Goal: Task Accomplishment & Management: Manage account settings

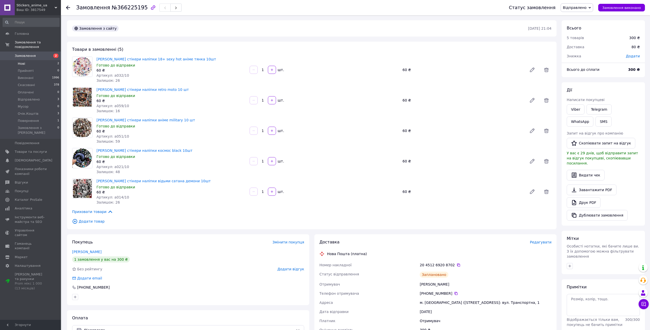
click at [49, 60] on li "Нові 2" at bounding box center [31, 63] width 62 height 7
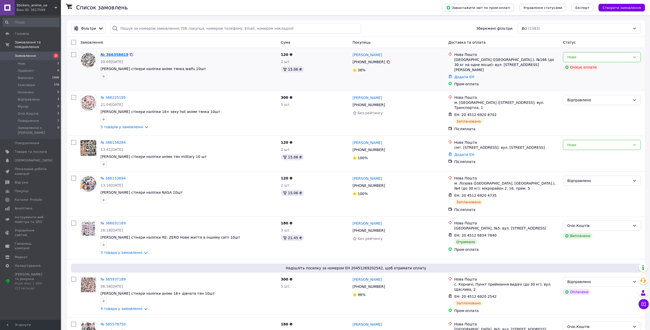
click at [115, 54] on link "№ 366358619" at bounding box center [115, 55] width 28 height 4
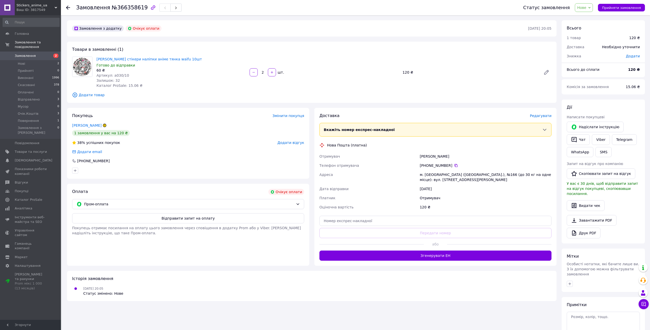
click at [78, 123] on link "Клименко Таня" at bounding box center [86, 125] width 29 height 4
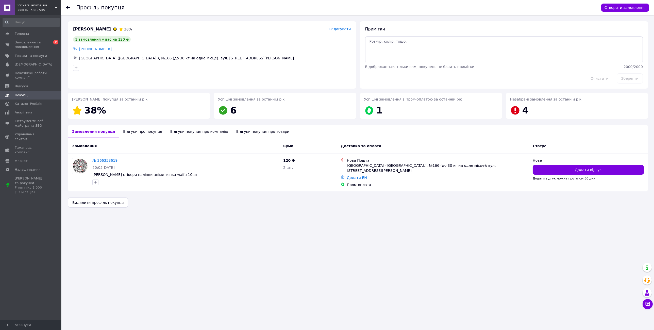
click at [137, 137] on div "Відгуки про покупця" at bounding box center [142, 131] width 47 height 13
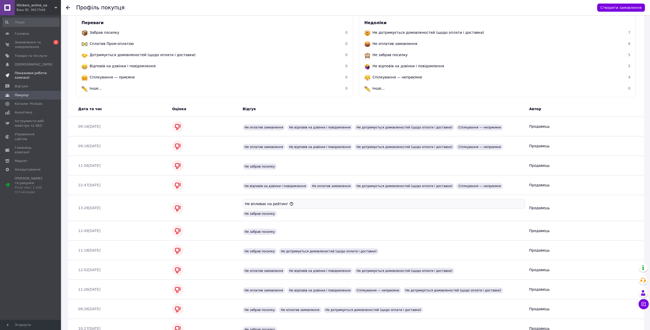
scroll to position [56, 0]
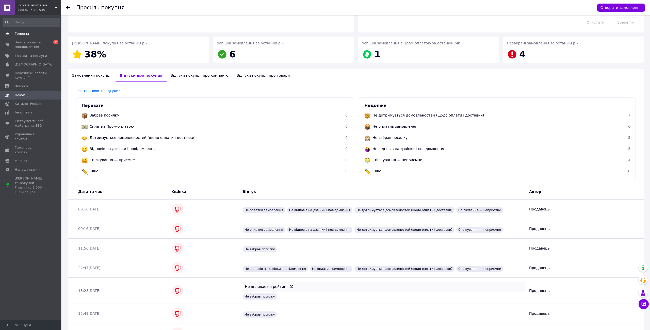
click at [23, 32] on span "Головна" at bounding box center [22, 33] width 14 height 5
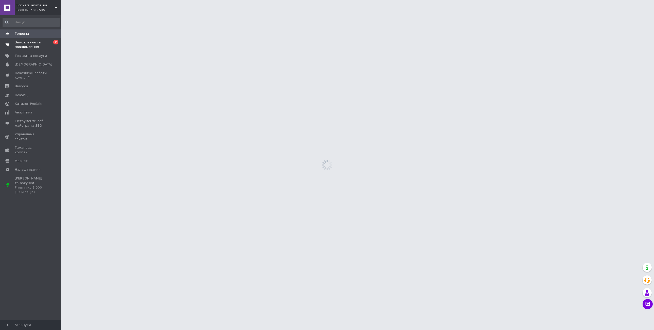
click at [27, 45] on span "Замовлення та повідомлення" at bounding box center [31, 44] width 32 height 9
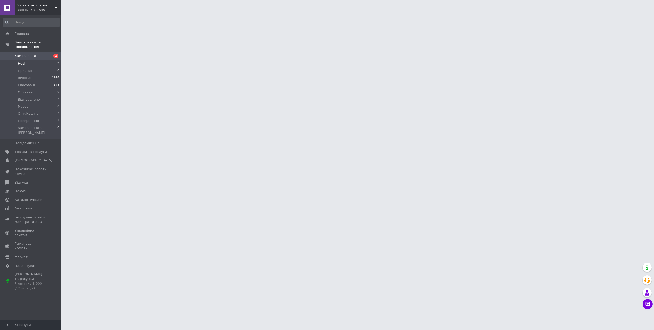
click at [23, 61] on span "Нові" at bounding box center [21, 63] width 7 height 5
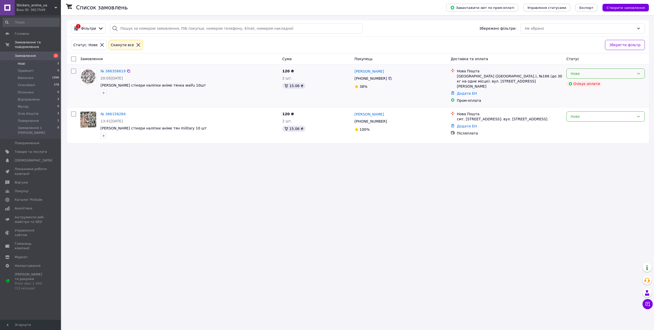
drag, startPoint x: 583, startPoint y: 78, endPoint x: 591, endPoint y: 76, distance: 8.6
click at [584, 78] on div "Нове" at bounding box center [606, 74] width 78 height 10
click at [592, 104] on li "Скасовано" at bounding box center [606, 103] width 78 height 9
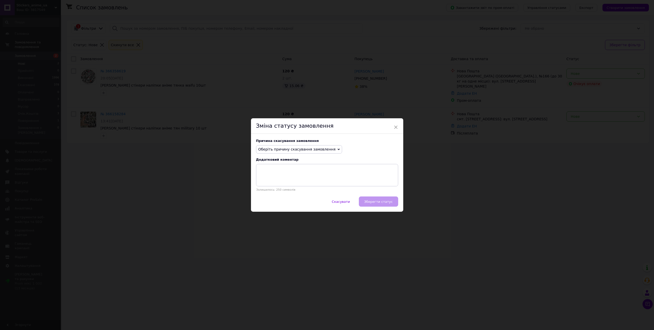
click at [275, 149] on span "Оберіть причину скасування замовлення" at bounding box center [297, 149] width 77 height 4
click at [273, 174] on li "Оплата не надійшла" at bounding box center [300, 173] width 86 height 7
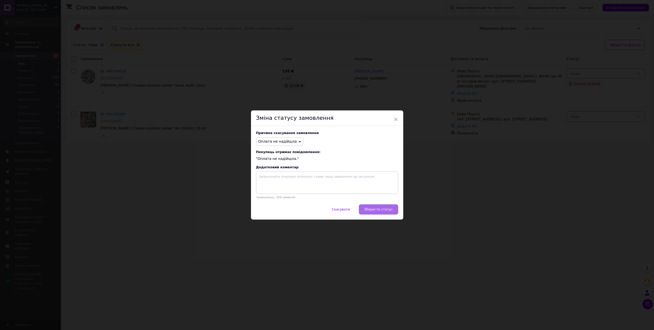
click at [383, 209] on span "Зберегти статус" at bounding box center [378, 209] width 29 height 4
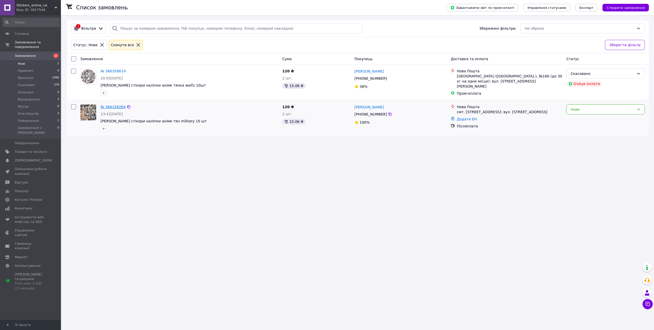
click at [109, 107] on link "№ 366158284" at bounding box center [113, 107] width 25 height 4
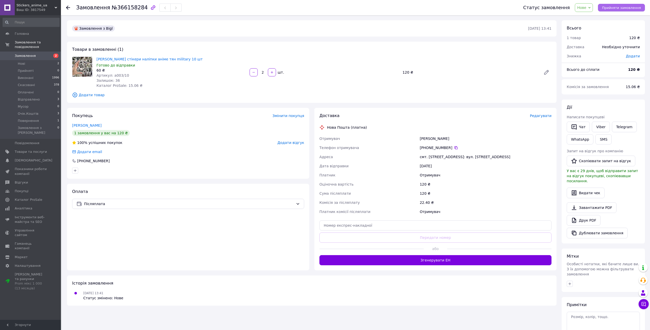
click at [626, 6] on span "Прийняти замовлення" at bounding box center [621, 8] width 39 height 4
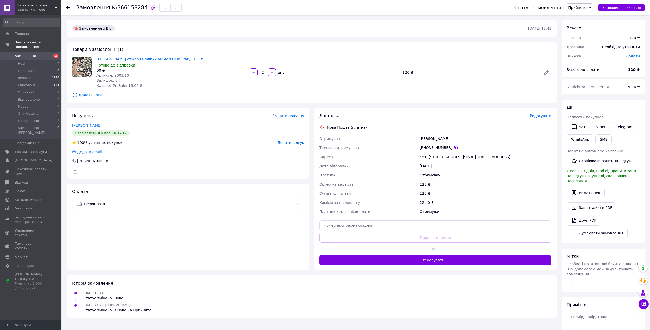
click at [539, 114] on span "Редагувати" at bounding box center [541, 116] width 22 height 4
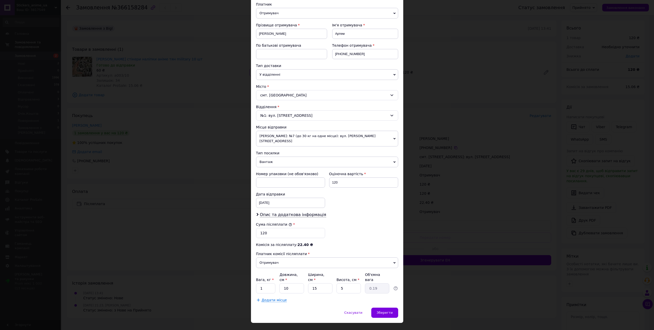
scroll to position [57, 0]
click at [277, 198] on div "12.10.2025 < 2025 > < Октябрь > Пн Вт Ср Чт Пт Сб Вс 29 30 1 2 3 4 5 6 7 8 9 10…" at bounding box center [290, 203] width 69 height 10
click at [259, 258] on link "13" at bounding box center [264, 260] width 10 height 10
type input "[DATE]"
click at [284, 212] on span "Опис та додаткова інформація" at bounding box center [293, 214] width 67 height 5
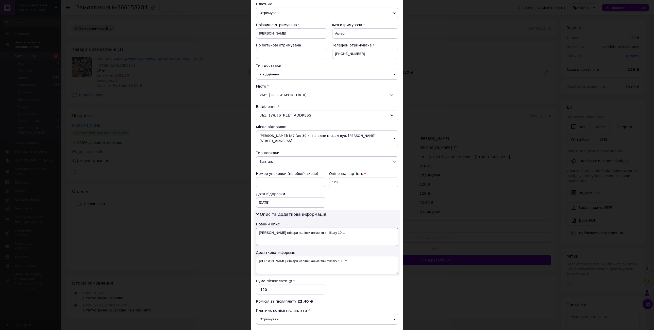
drag, startPoint x: 336, startPoint y: 227, endPoint x: 264, endPoint y: 230, distance: 71.9
click at [264, 230] on textarea "[PERSON_NAME] стікери наліпки аніме тян military 10 шт" at bounding box center [327, 237] width 142 height 18
type textarea "В"
type textarea "Стікери 20шт"
drag, startPoint x: 333, startPoint y: 256, endPoint x: 256, endPoint y: 255, distance: 77.0
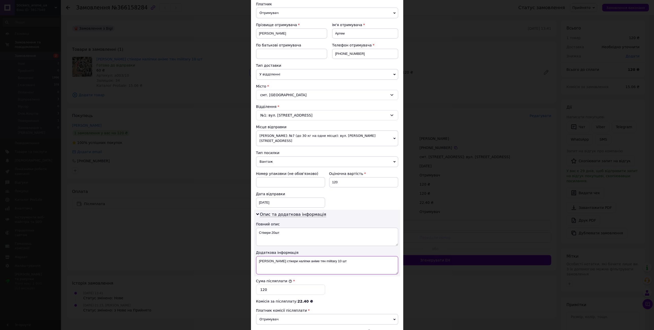
click at [257, 256] on textarea "[PERSON_NAME] стікери наліпки аніме тян military 10 шт" at bounding box center [327, 265] width 142 height 18
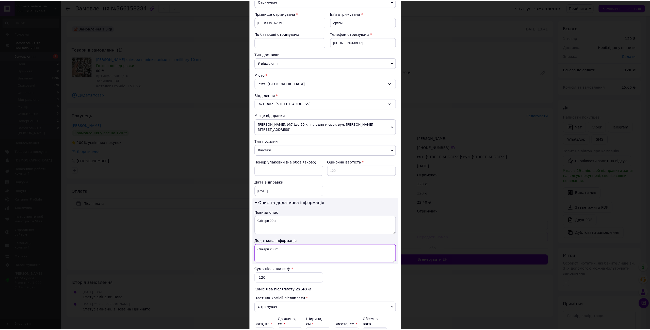
scroll to position [114, 0]
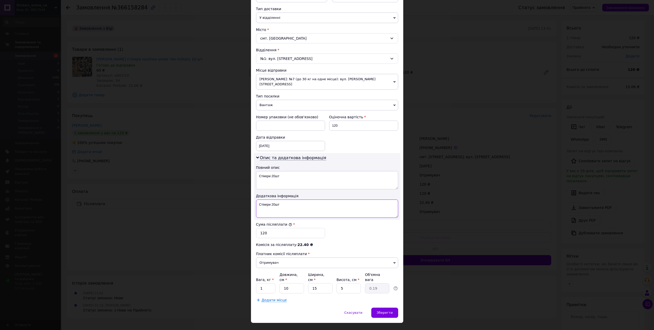
type textarea "Стікери 20шт"
click at [265, 283] on input "1" at bounding box center [266, 288] width 20 height 10
drag, startPoint x: 265, startPoint y: 278, endPoint x: 262, endPoint y: 278, distance: 2.6
click at [265, 283] on input "1" at bounding box center [266, 288] width 20 height 10
type input "0.1"
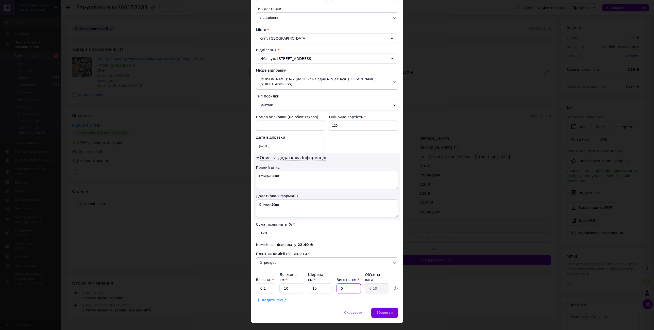
type input "2"
type input "0.1"
type input "2"
click at [389, 311] on span "Зберегти" at bounding box center [385, 313] width 16 height 4
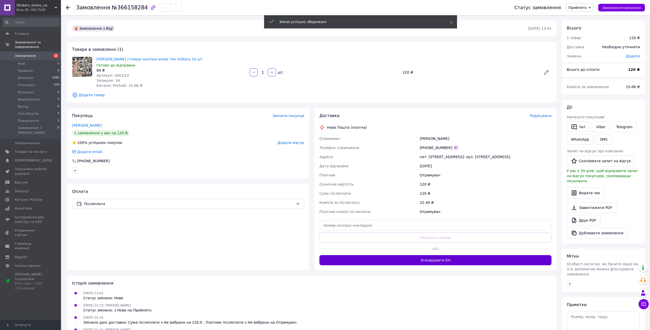
click at [409, 258] on button "Згенерувати ЕН" at bounding box center [435, 260] width 232 height 10
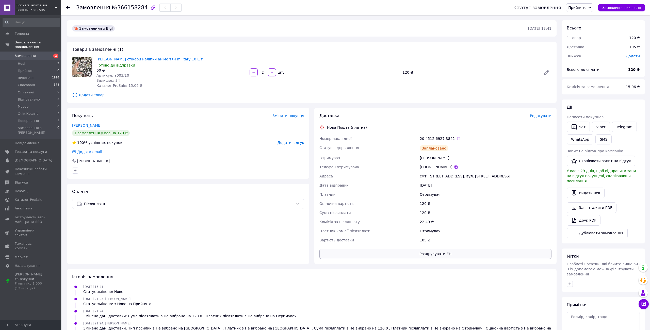
click at [439, 257] on button "Роздрукувати ЕН" at bounding box center [435, 254] width 232 height 10
click at [580, 6] on span "Прийнято" at bounding box center [577, 8] width 18 height 4
click at [582, 38] on li "Відправлено" at bounding box center [579, 41] width 27 height 8
click at [36, 158] on span "[DEMOGRAPHIC_DATA]" at bounding box center [31, 160] width 32 height 5
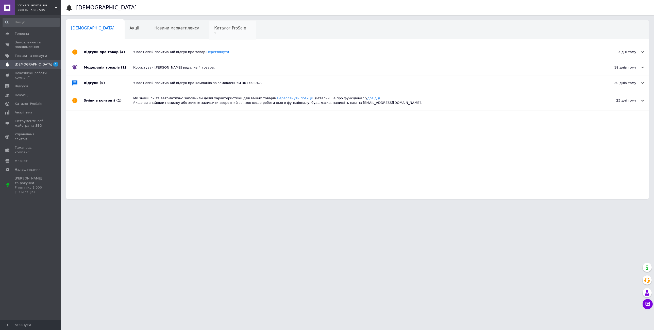
click at [214, 30] on span "Каталог ProSale" at bounding box center [230, 28] width 32 height 5
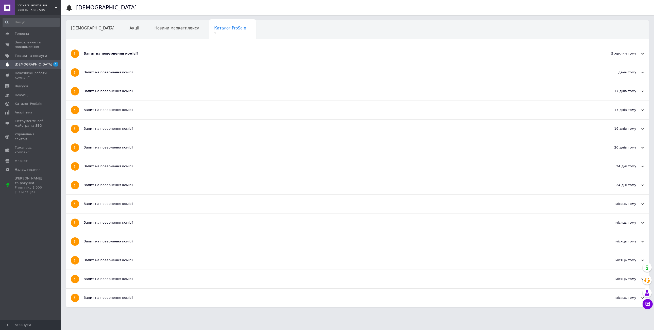
drag, startPoint x: 137, startPoint y: 65, endPoint x: 132, endPoint y: 61, distance: 6.1
click at [136, 63] on div "Запит на повернення комісії" at bounding box center [339, 72] width 510 height 19
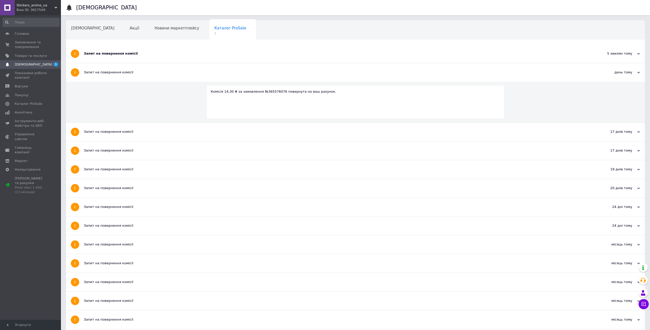
click at [110, 50] on div "Запит на повернення комісії" at bounding box center [336, 53] width 505 height 19
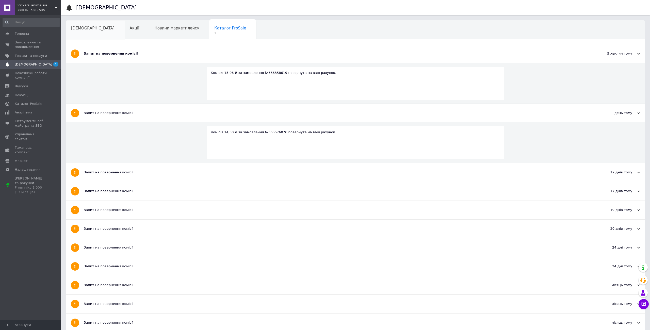
click at [80, 28] on span "[DEMOGRAPHIC_DATA]" at bounding box center [92, 28] width 43 height 5
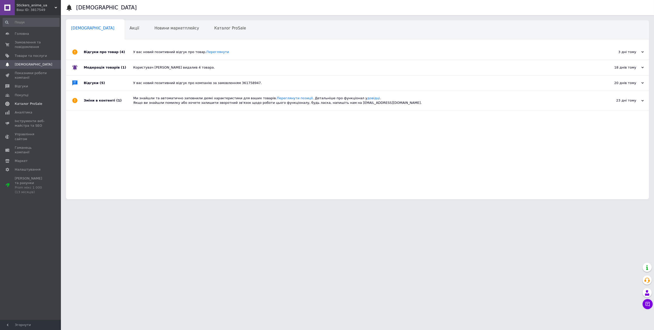
click at [21, 104] on span "Каталог ProSale" at bounding box center [28, 104] width 27 height 5
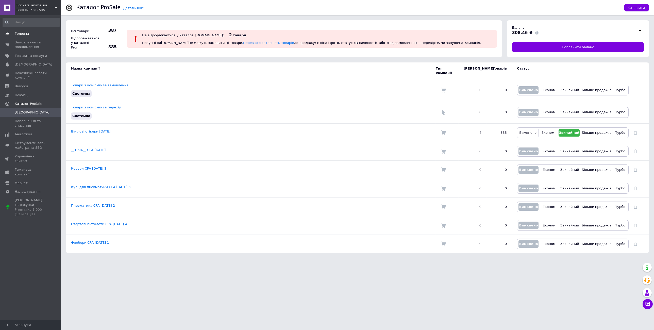
click at [22, 35] on span "Головна" at bounding box center [22, 33] width 14 height 5
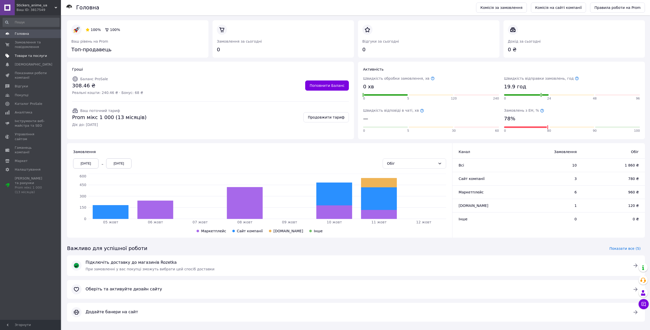
click at [23, 58] on link "Товари та послуги" at bounding box center [31, 56] width 62 height 9
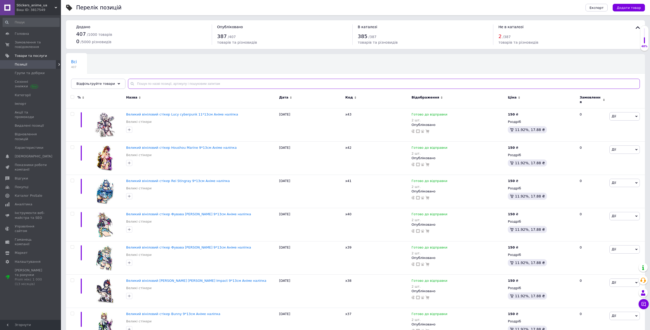
click at [167, 84] on input "text" at bounding box center [384, 84] width 512 height 10
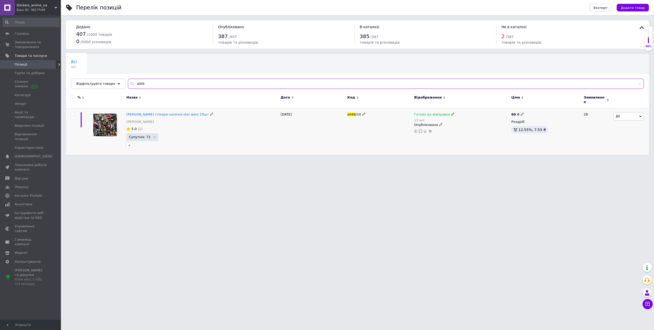
type input "а049"
drag, startPoint x: 448, startPoint y: 110, endPoint x: 452, endPoint y: 111, distance: 3.1
click at [452, 113] on icon at bounding box center [453, 114] width 3 height 3
click at [513, 124] on div "Залишки" at bounding box center [486, 126] width 63 height 5
click at [477, 130] on input "12" at bounding box center [474, 135] width 39 height 10
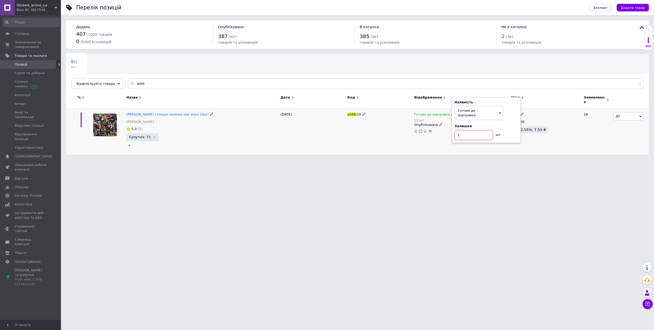
type input "11"
click at [146, 86] on input "а049" at bounding box center [386, 84] width 516 height 10
type input "а085"
click at [452, 113] on icon at bounding box center [453, 114] width 3 height 3
click at [509, 124] on div "Залишки 19 шт." at bounding box center [486, 132] width 63 height 16
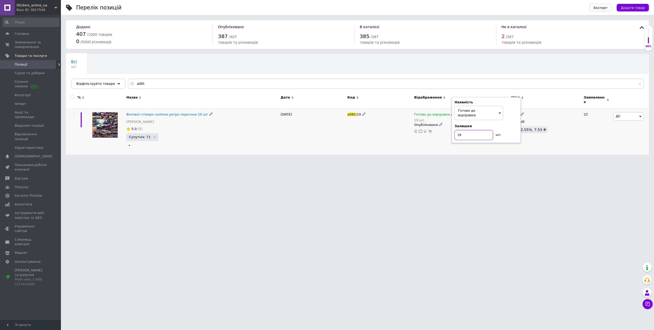
click at [464, 130] on input "19" at bounding box center [474, 135] width 39 height 10
type input "18"
click at [153, 86] on input "а085" at bounding box center [386, 84] width 516 height 10
type input "а101"
click at [448, 113] on div "Готово до відправки" at bounding box center [434, 114] width 40 height 5
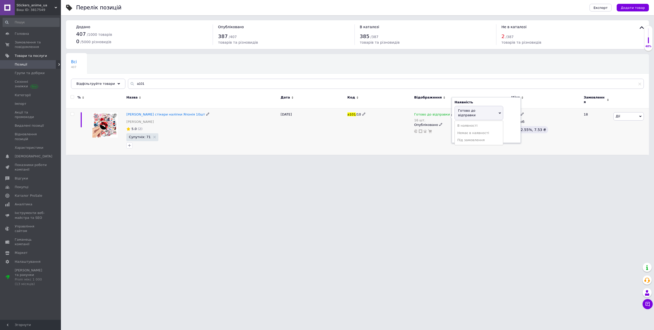
click at [505, 124] on div "Залишки" at bounding box center [486, 126] width 63 height 5
click at [482, 130] on input "16" at bounding box center [474, 135] width 39 height 10
type input "15"
drag, startPoint x: 151, startPoint y: 85, endPoint x: 144, endPoint y: 84, distance: 6.4
click at [150, 85] on input "а101" at bounding box center [386, 84] width 516 height 10
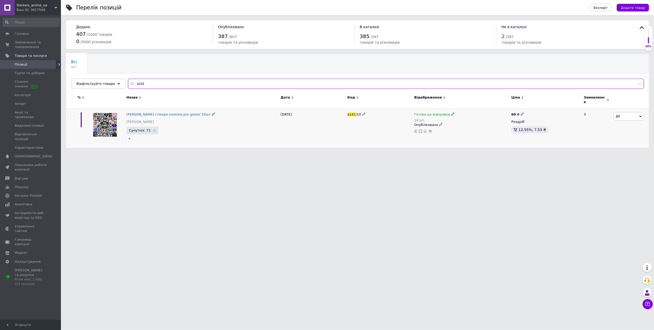
type input "а141"
click at [451, 112] on div "Готово до відправки 14 шт." at bounding box center [461, 117] width 95 height 10
click at [452, 113] on icon at bounding box center [453, 114] width 3 height 3
drag, startPoint x: 510, startPoint y: 119, endPoint x: 493, endPoint y: 123, distance: 17.5
click at [504, 124] on div "Залишки" at bounding box center [486, 126] width 63 height 5
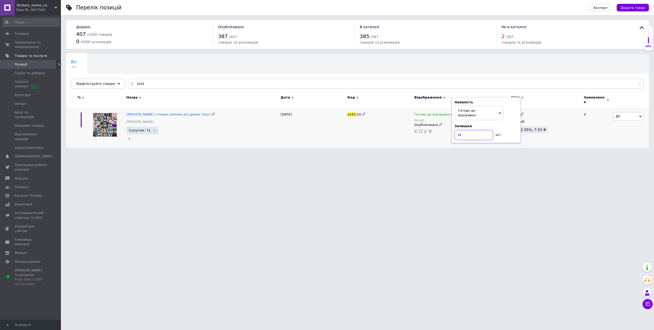
click at [479, 130] on input "14" at bounding box center [474, 135] width 39 height 10
type input "13"
click at [163, 83] on input "а141" at bounding box center [386, 84] width 516 height 10
type input "а142"
click at [452, 113] on icon at bounding box center [453, 114] width 3 height 3
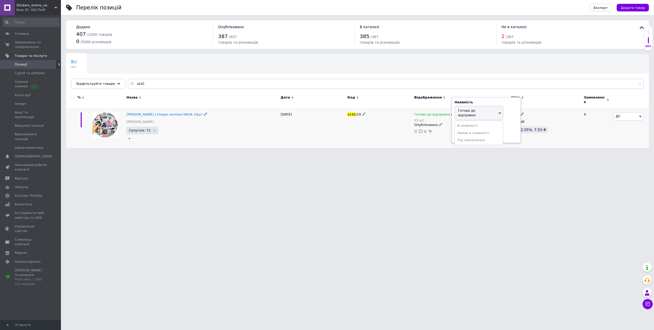
drag, startPoint x: 511, startPoint y: 121, endPoint x: 486, endPoint y: 130, distance: 25.8
click at [506, 124] on div "Залишки 15 шт." at bounding box center [486, 132] width 63 height 16
click at [484, 130] on input "15" at bounding box center [474, 135] width 39 height 10
type input "14"
click at [153, 86] on input "а142" at bounding box center [386, 84] width 516 height 10
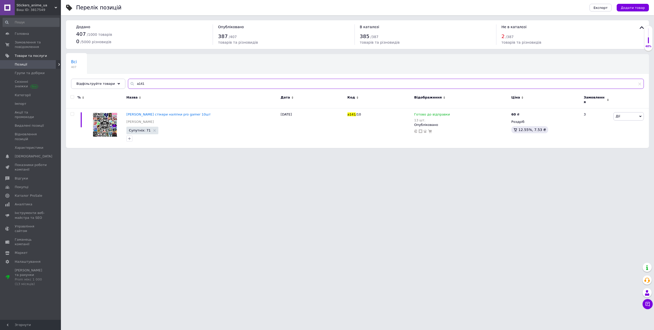
type input "а141"
click at [452, 113] on icon at bounding box center [453, 114] width 3 height 3
drag, startPoint x: 503, startPoint y: 113, endPoint x: 487, endPoint y: 124, distance: 19.1
click at [503, 121] on ul "В наявності Немає в наявності Під замовлення" at bounding box center [479, 133] width 49 height 25
click at [467, 130] on input "13" at bounding box center [474, 135] width 39 height 10
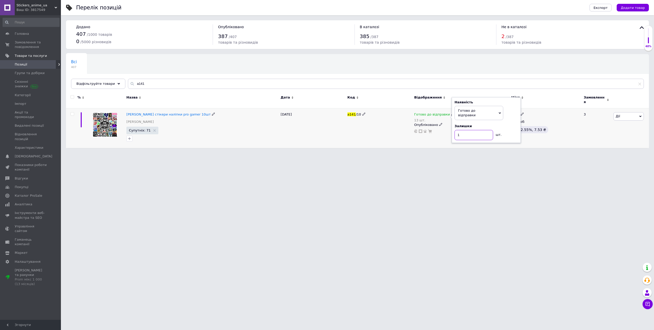
type input "14"
click at [145, 80] on input "а141" at bounding box center [386, 84] width 516 height 10
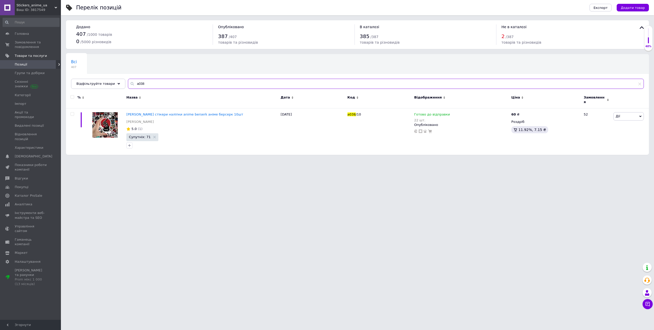
type input "а038"
click at [452, 112] on span at bounding box center [453, 113] width 3 height 3
drag, startPoint x: 508, startPoint y: 120, endPoint x: 479, endPoint y: 128, distance: 30.1
click at [505, 124] on div "Залишки" at bounding box center [486, 126] width 63 height 5
click at [478, 130] on input "22" at bounding box center [474, 135] width 39 height 10
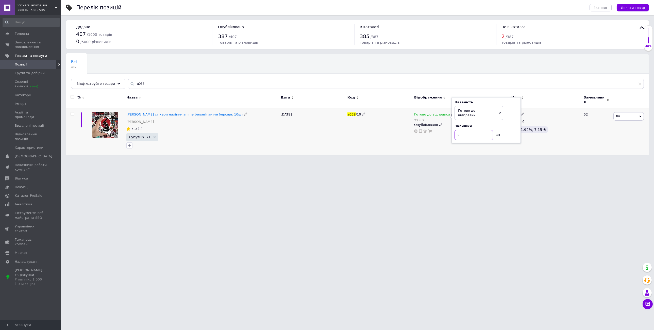
type input "21"
click at [25, 35] on span "Головна" at bounding box center [22, 33] width 14 height 5
